Goal: Task Accomplishment & Management: Manage account settings

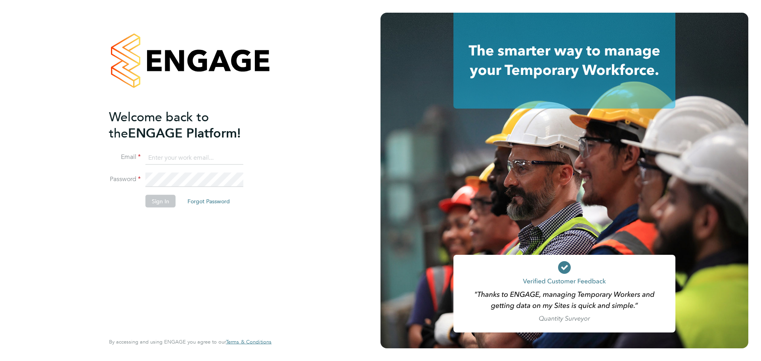
type input "Lilingxi.Chen@uk.g4s.com"
click at [161, 193] on li "Password" at bounding box center [186, 184] width 155 height 22
click at [162, 195] on button "Sign In" at bounding box center [160, 201] width 30 height 13
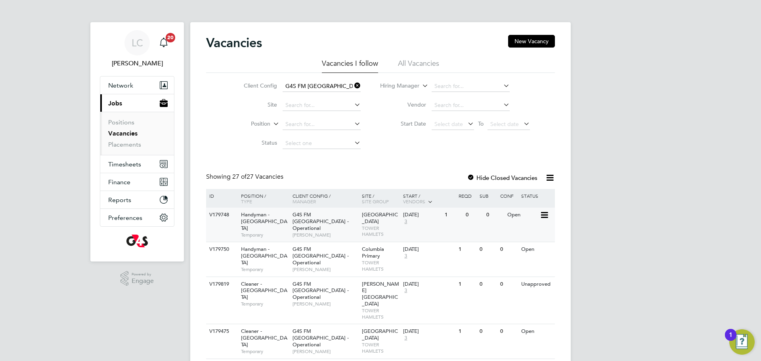
click at [351, 214] on div "G4S FM Tower Hamlets - Operational Teresa Cannon" at bounding box center [324, 225] width 69 height 34
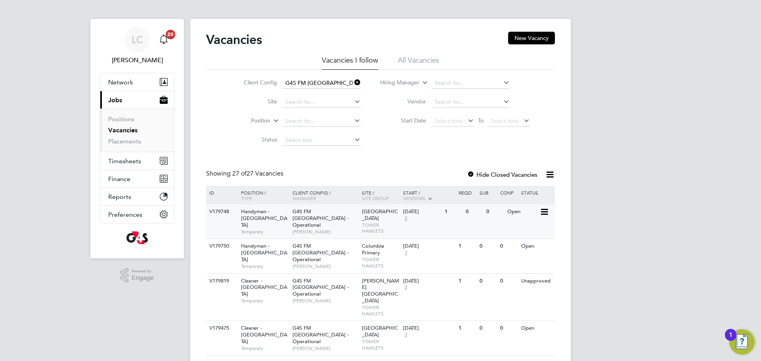
scroll to position [4, 0]
click at [341, 218] on div "G4S FM Tower Hamlets - Operational Teresa Cannon" at bounding box center [324, 221] width 69 height 34
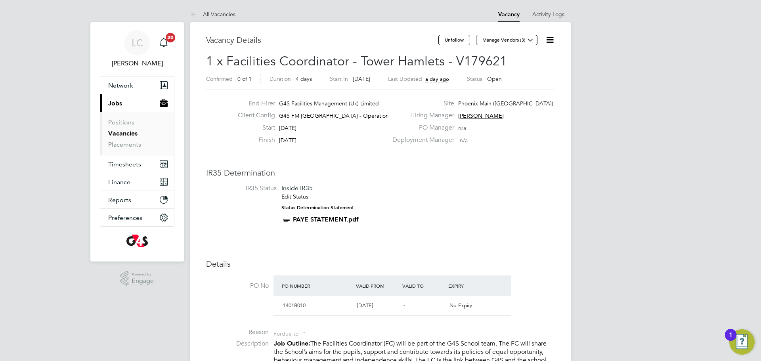
drag, startPoint x: 546, startPoint y: 39, endPoint x: 536, endPoint y: 58, distance: 21.3
click at [546, 39] on icon at bounding box center [550, 40] width 10 height 10
click at [517, 55] on li "Edit Vacancy e" at bounding box center [531, 58] width 46 height 11
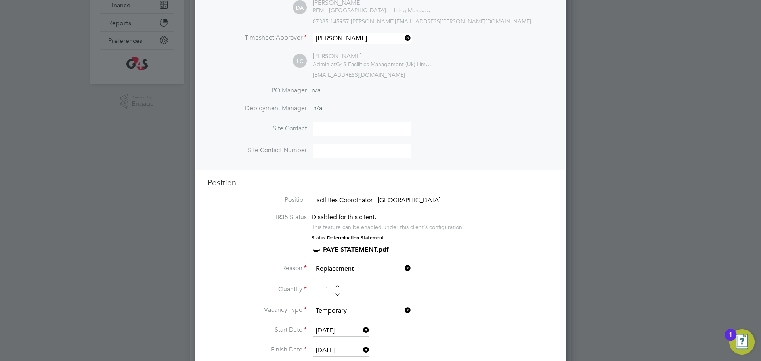
scroll to position [184, 0]
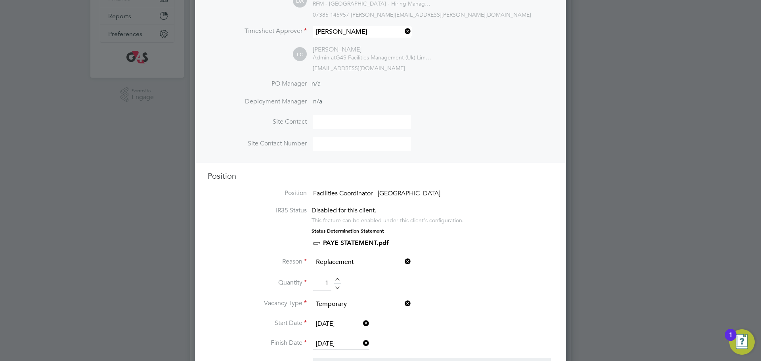
click at [337, 277] on li "Quantity 1" at bounding box center [380, 287] width 345 height 22
click at [337, 279] on div at bounding box center [337, 281] width 7 height 6
type input "2"
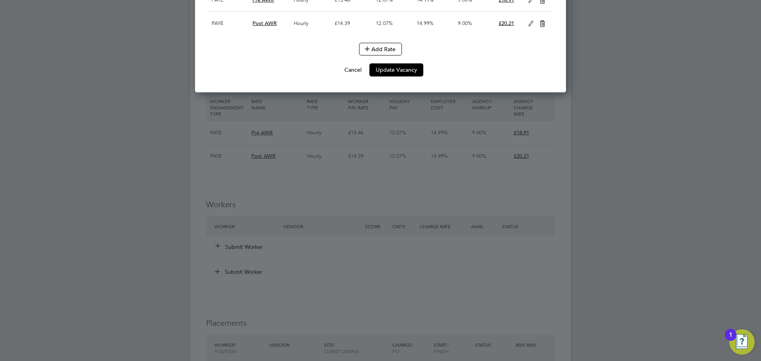
scroll to position [1657, 0]
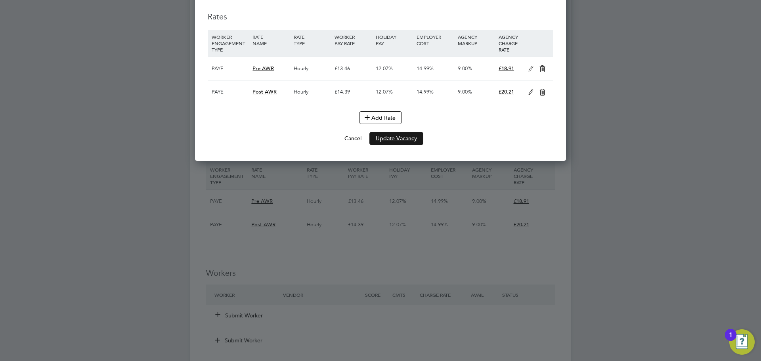
click at [414, 145] on button "Update Vacancy" at bounding box center [396, 138] width 54 height 13
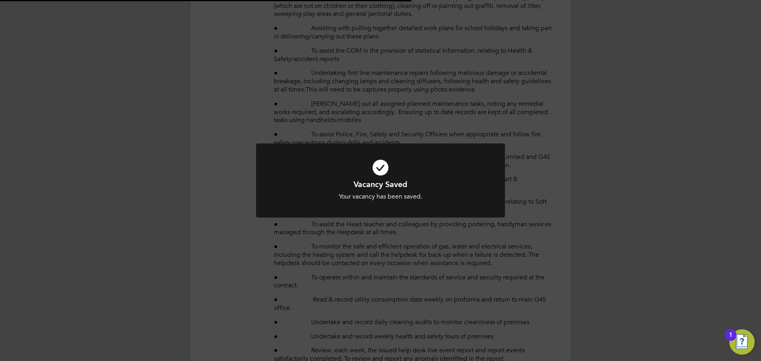
scroll to position [200, 0]
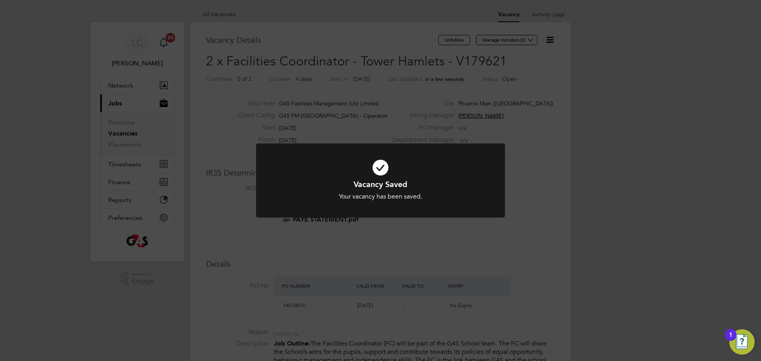
click at [440, 131] on div "Vacancy Saved Your vacancy has been saved. Cancel Okay" at bounding box center [380, 180] width 761 height 361
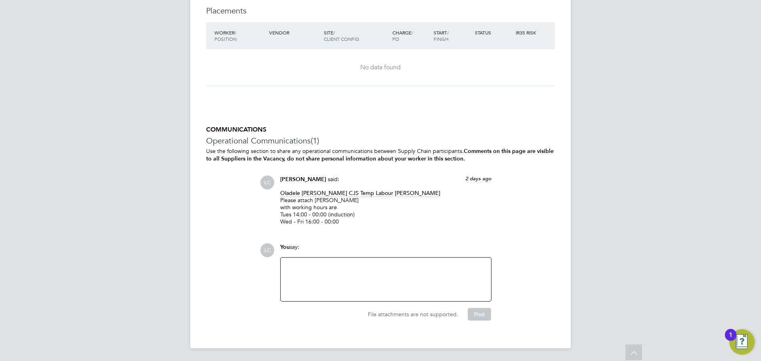
click at [360, 271] on div at bounding box center [385, 279] width 201 height 34
click at [319, 266] on div at bounding box center [385, 279] width 201 height 34
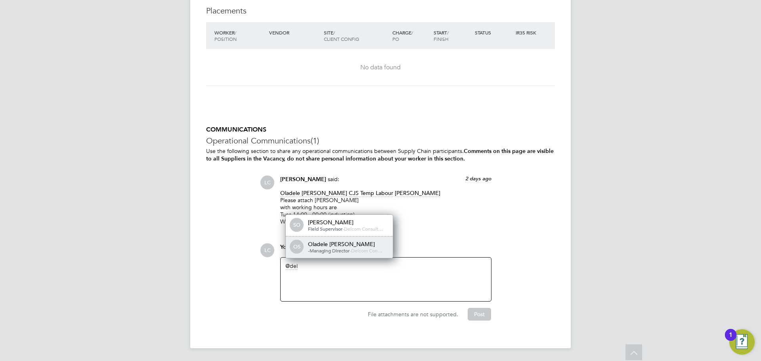
click at [321, 244] on div "Oladele [PERSON_NAME]" at bounding box center [347, 243] width 79 height 7
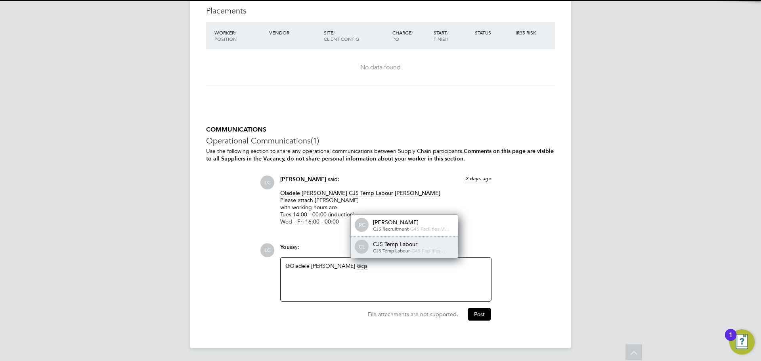
click at [376, 245] on div "CJS Temp Labour" at bounding box center [412, 243] width 79 height 7
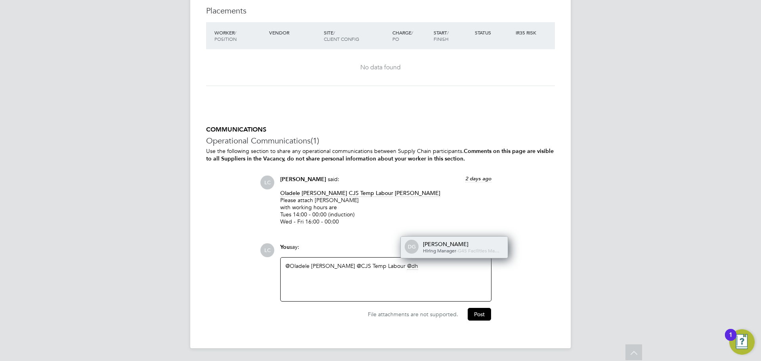
click at [471, 248] on div "Hiring Manager - G4S Facilities Ma…" at bounding box center [462, 251] width 79 height 6
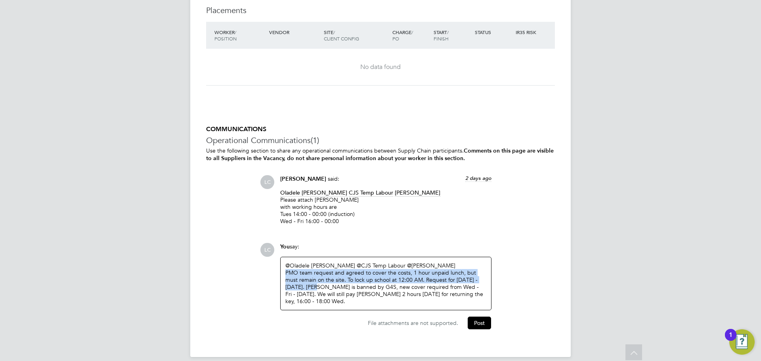
drag, startPoint x: 311, startPoint y: 286, endPoint x: 283, endPoint y: 274, distance: 30.3
click at [283, 274] on div "@Oladele [PERSON_NAME] ​ @CJS Temp Labour ​ @[PERSON_NAME] ​ PMO team request a…" at bounding box center [386, 283] width 210 height 53
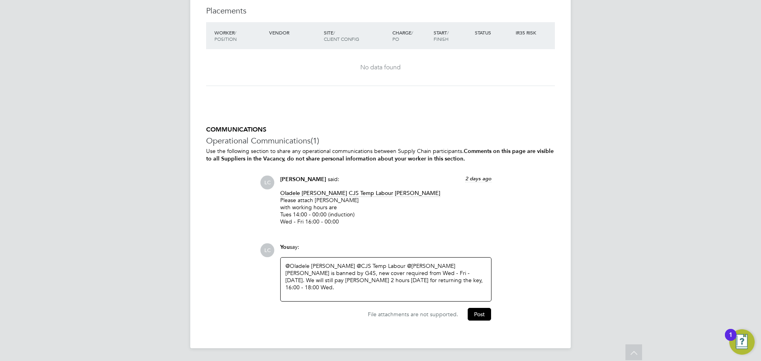
drag, startPoint x: 369, startPoint y: 273, endPoint x: 376, endPoint y: 278, distance: 8.5
click at [369, 273] on div "[PERSON_NAME] is banned by G4S, new cover required from Wed - Fri - [DATE]. We …" at bounding box center [385, 280] width 201 height 22
drag, startPoint x: 327, startPoint y: 272, endPoint x: 498, endPoint y: 274, distance: 170.4
click at [498, 274] on div "LC You say: @Oladele [PERSON_NAME] ​ @CJS Temp Labour ​ @[PERSON_NAME] ​ [PERSO…" at bounding box center [407, 281] width 295 height 77
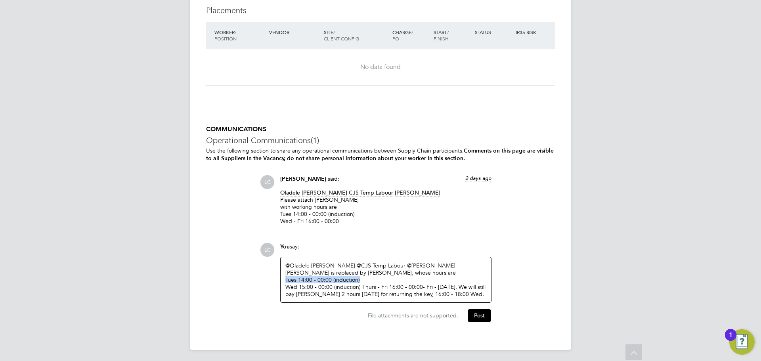
drag, startPoint x: 361, startPoint y: 278, endPoint x: 282, endPoint y: 278, distance: 78.1
click at [282, 278] on div "@Oladele [PERSON_NAME] ​ @CJS Temp Labour ​ @[PERSON_NAME] ​ [PERSON_NAME] is r…" at bounding box center [386, 280] width 210 height 46
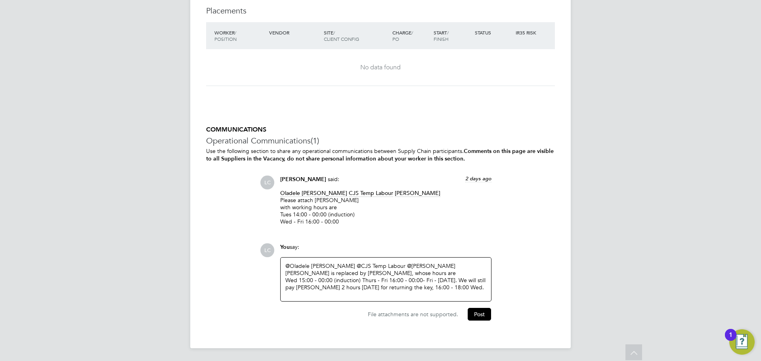
click at [362, 281] on div "Wed 15:00 - 00:00 (induction) Thurs - Fri 16:00 - 00:00 - Fri - [DATE]. We will…" at bounding box center [385, 284] width 201 height 14
drag, startPoint x: 387, startPoint y: 297, endPoint x: 389, endPoint y: 287, distance: 10.4
click at [389, 287] on div "Thurs - Fri 16:00 - 00:00 - Fri - [DATE]. We will still pay [PERSON_NAME] 2 hou…" at bounding box center [385, 290] width 201 height 14
click at [389, 292] on div "Thurs - Fri 16:00 - 00:00 - Fri - [DATE]. We will still pay [PERSON_NAME] 2 hou…" at bounding box center [385, 290] width 201 height 14
drag, startPoint x: 354, startPoint y: 276, endPoint x: 367, endPoint y: 277, distance: 13.1
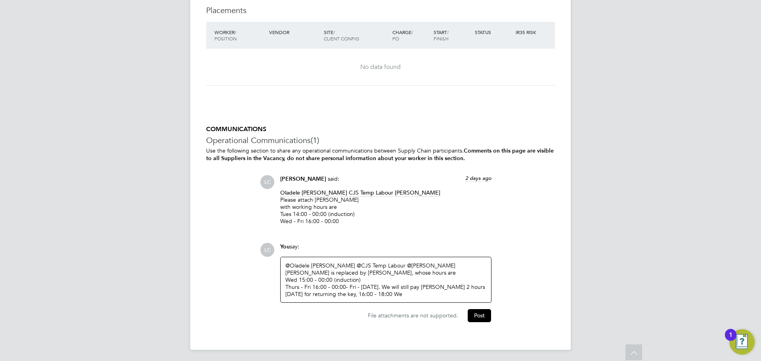
click at [354, 276] on div "[PERSON_NAME] is replaced by [PERSON_NAME], whose hours are" at bounding box center [385, 272] width 201 height 7
drag, startPoint x: 403, startPoint y: 272, endPoint x: 419, endPoint y: 278, distance: 17.7
click at [403, 273] on div "[PERSON_NAME] is replaced by [PERSON_NAME], whose hours are" at bounding box center [385, 272] width 201 height 7
click at [363, 285] on div "Thurs - Fri 16:00 - 00:00 - Fri - [DATE]. We will still pay [PERSON_NAME] 2 hou…" at bounding box center [385, 290] width 201 height 14
drag, startPoint x: 355, startPoint y: 286, endPoint x: 407, endPoint y: 287, distance: 51.9
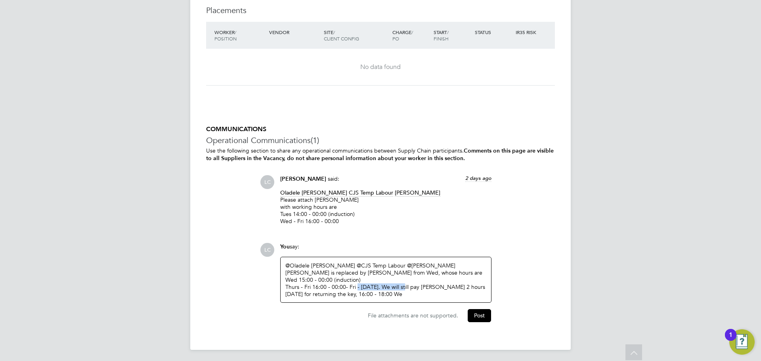
click at [407, 287] on div "Thurs - Fri 16:00 - 00:00 - Fri - [DATE]. We will still pay [PERSON_NAME] 2 hou…" at bounding box center [385, 290] width 201 height 14
click at [405, 296] on div "Thurs - Fri 16:00 - 00:00 - Fri - [DATE]. We will still pay [PERSON_NAME] 2 hou…" at bounding box center [385, 290] width 201 height 14
drag, startPoint x: 357, startPoint y: 286, endPoint x: 424, endPoint y: 307, distance: 71.2
click at [424, 307] on div "LC You say: @Oladele [PERSON_NAME] ​ @CJS Temp Labour ​ @[PERSON_NAME] ​ [PERSO…" at bounding box center [407, 282] width 295 height 79
click at [455, 260] on div "@Oladele [PERSON_NAME] ​ @CJS Temp Labour ​ @[PERSON_NAME] ​ [PERSON_NAME] is r…" at bounding box center [386, 280] width 210 height 46
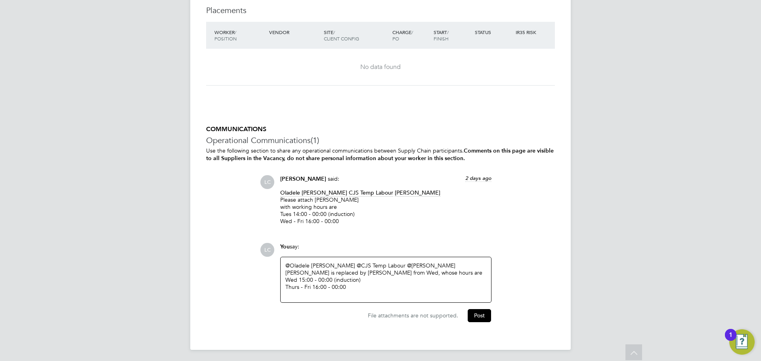
click at [455, 263] on div "@Oladele [PERSON_NAME] ​ @CJS Temp Labour ​ @[PERSON_NAME] ​ [PERSON_NAME] is r…" at bounding box center [385, 280] width 201 height 36
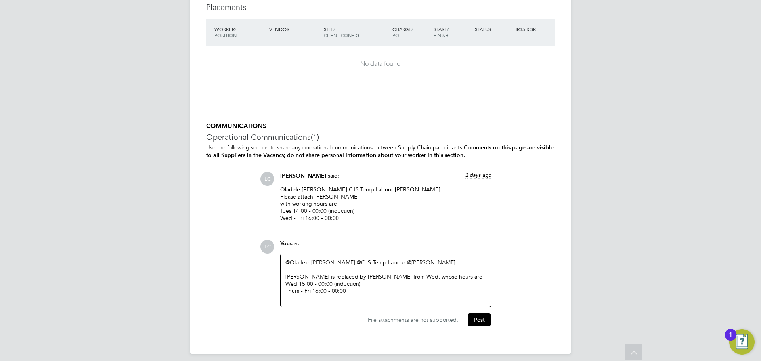
scroll to position [2063, 0]
click at [357, 288] on div "Thurs - Fri 16:00 - 00:00" at bounding box center [385, 289] width 201 height 7
click at [358, 292] on div "Thurs - Fri 16:00 - 00:00" at bounding box center [385, 289] width 201 height 7
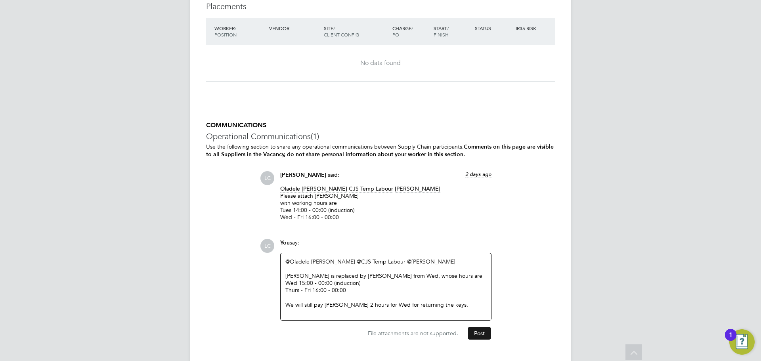
click at [477, 332] on button "Post" at bounding box center [479, 333] width 23 height 13
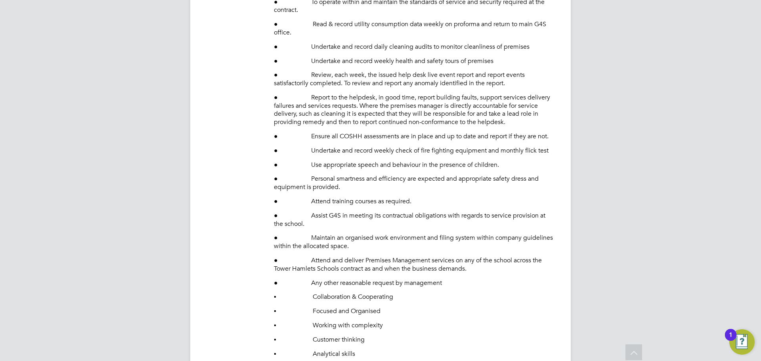
scroll to position [679, 0]
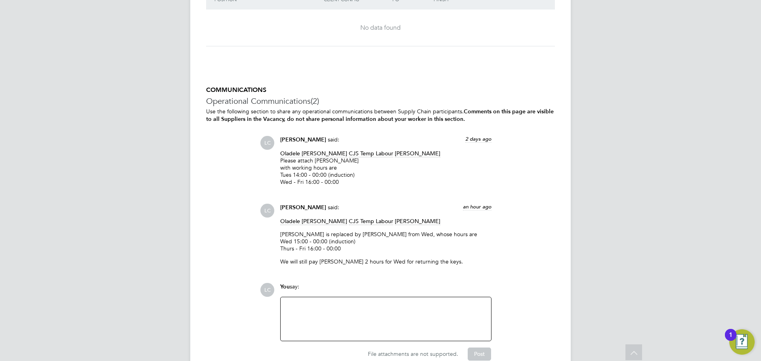
scroll to position [2140, 0]
